Goal: Task Accomplishment & Management: Manage account settings

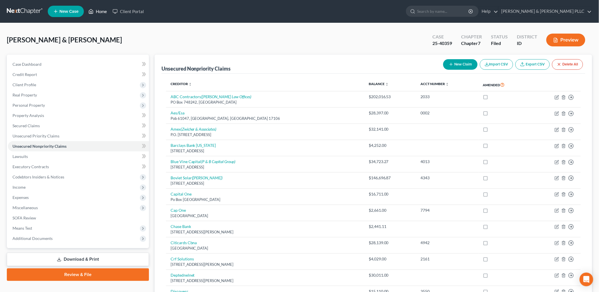
click at [103, 13] on link "Home" at bounding box center [98, 11] width 24 height 10
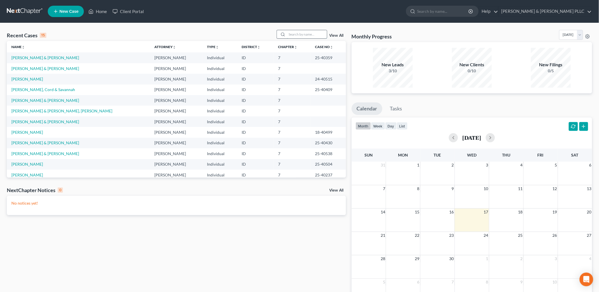
click at [319, 32] on input "search" at bounding box center [307, 34] width 40 height 8
type input "[PERSON_NAME][GEOGRAPHIC_DATA]"
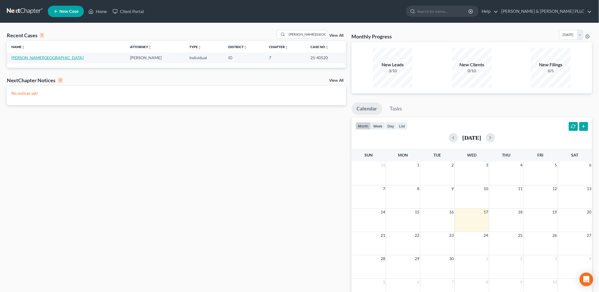
click at [24, 55] on link "[PERSON_NAME][GEOGRAPHIC_DATA]" at bounding box center [47, 57] width 72 height 5
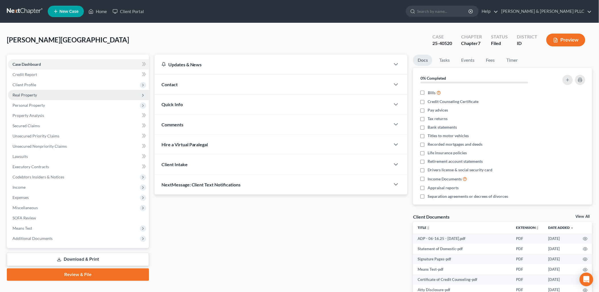
click at [32, 94] on span "Real Property" at bounding box center [25, 94] width 24 height 5
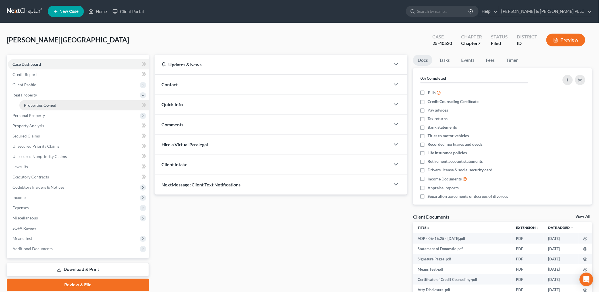
click at [36, 106] on span "Properties Owned" at bounding box center [40, 105] width 32 height 5
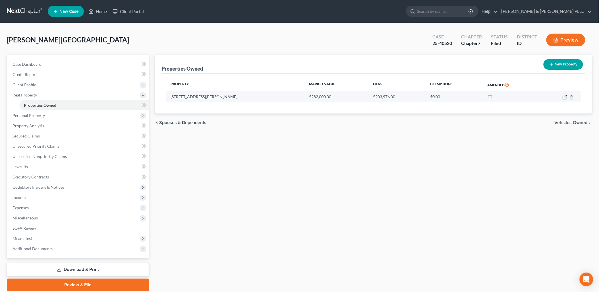
click at [567, 97] on icon "button" at bounding box center [565, 97] width 5 height 5
select select "13"
select select "2"
select select "0"
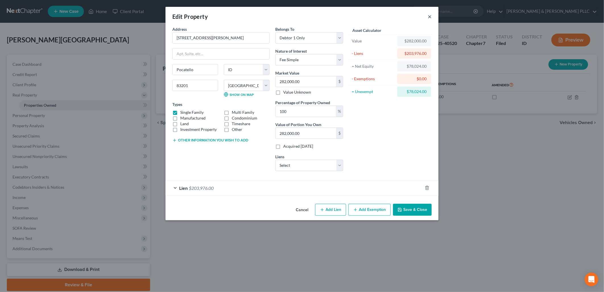
click at [430, 17] on button "×" at bounding box center [430, 16] width 4 height 7
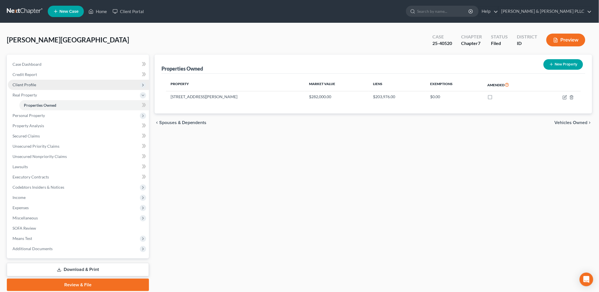
click at [30, 83] on span "Client Profile" at bounding box center [25, 84] width 24 height 5
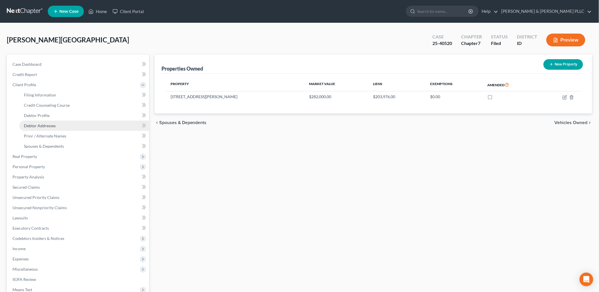
click at [39, 124] on span "Debtor Addresses" at bounding box center [40, 125] width 32 height 5
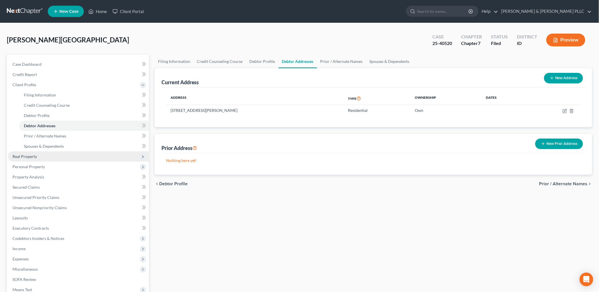
click at [25, 156] on span "Real Property" at bounding box center [25, 156] width 24 height 5
